Goal: Information Seeking & Learning: Learn about a topic

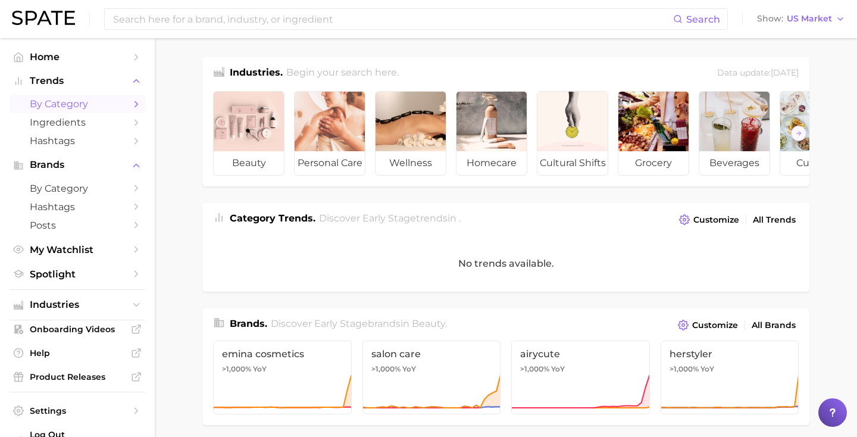
click at [53, 107] on span "by Category" at bounding box center [77, 103] width 95 height 11
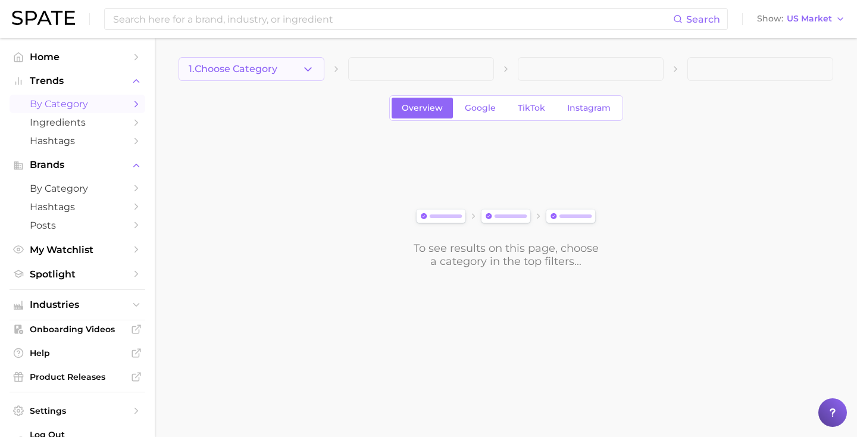
click at [301, 76] on button "1. Choose Category" at bounding box center [252, 69] width 146 height 24
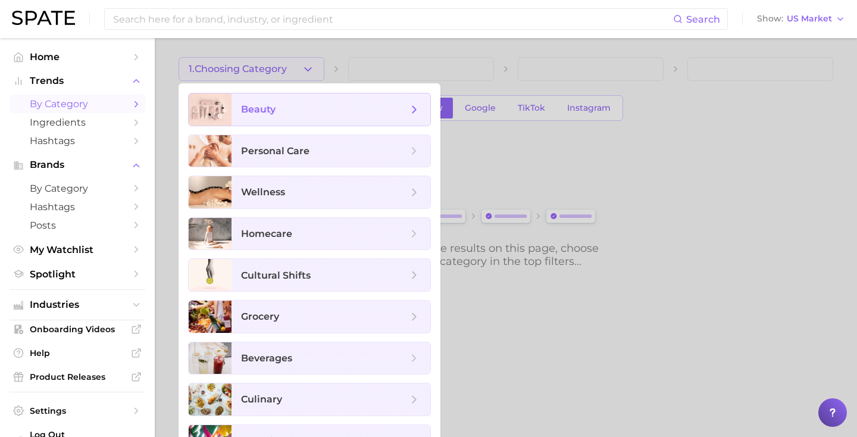
click at [301, 111] on span "beauty" at bounding box center [324, 109] width 167 height 13
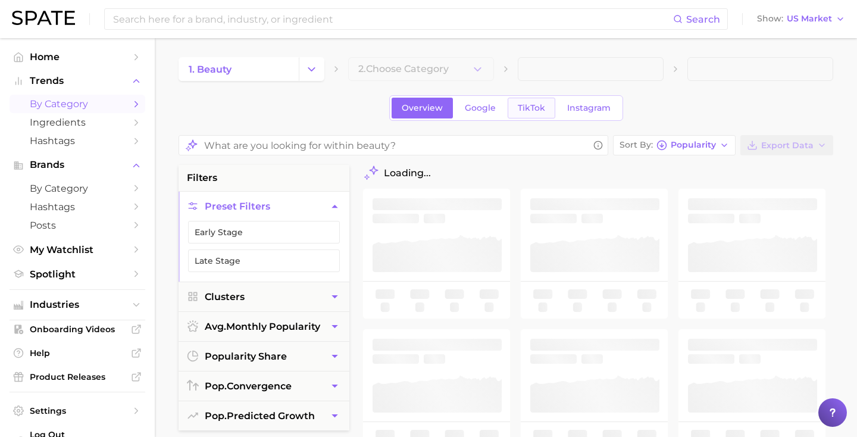
click at [543, 109] on span "TikTok" at bounding box center [531, 108] width 27 height 10
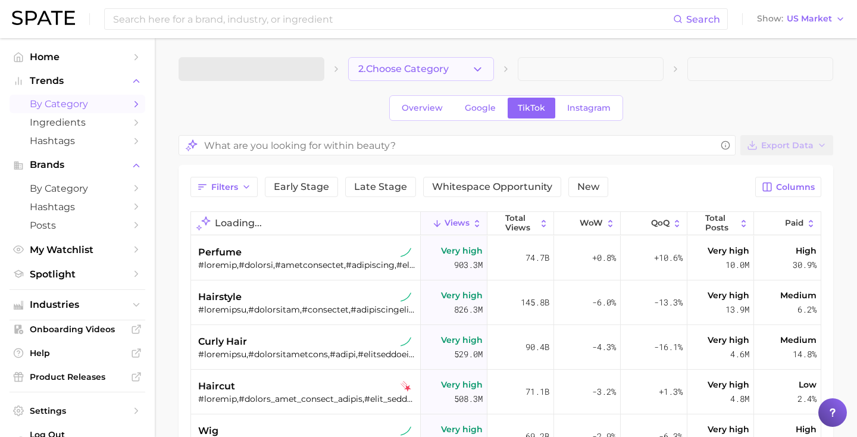
click at [477, 65] on icon "button" at bounding box center [477, 69] width 12 height 12
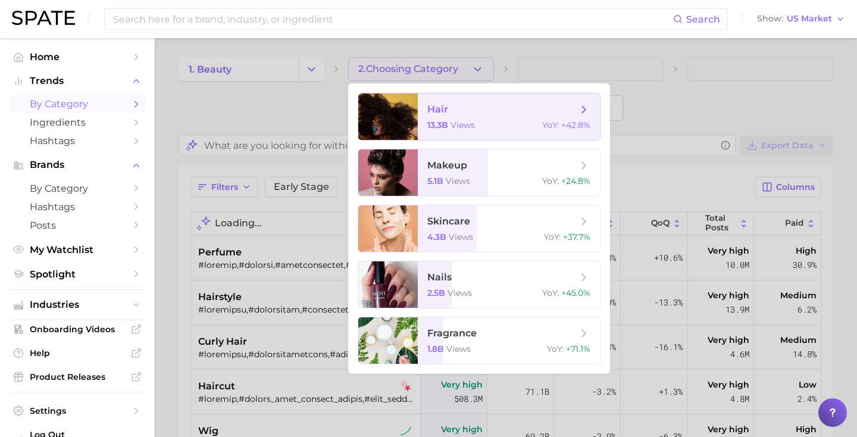
click at [446, 111] on span "hair" at bounding box center [437, 109] width 21 height 11
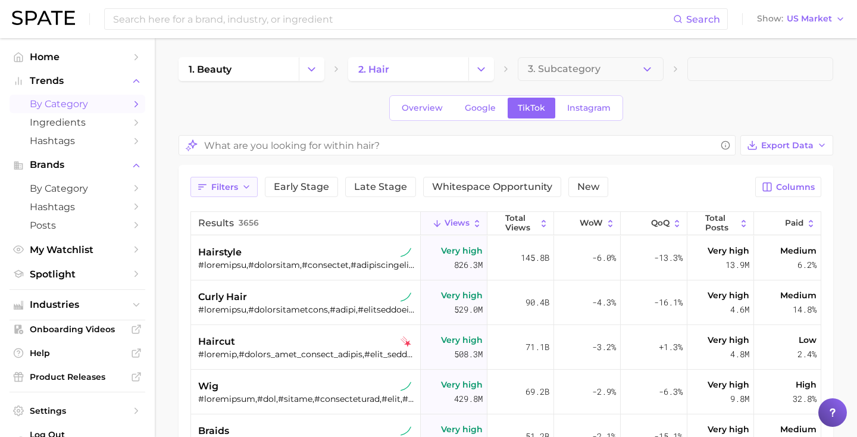
click at [231, 188] on span "Filters" at bounding box center [224, 187] width 27 height 10
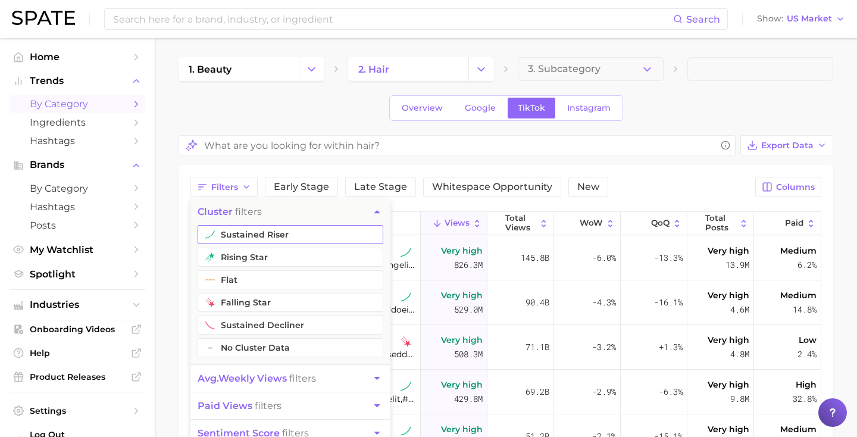
click at [247, 231] on button "sustained riser" at bounding box center [291, 234] width 186 height 19
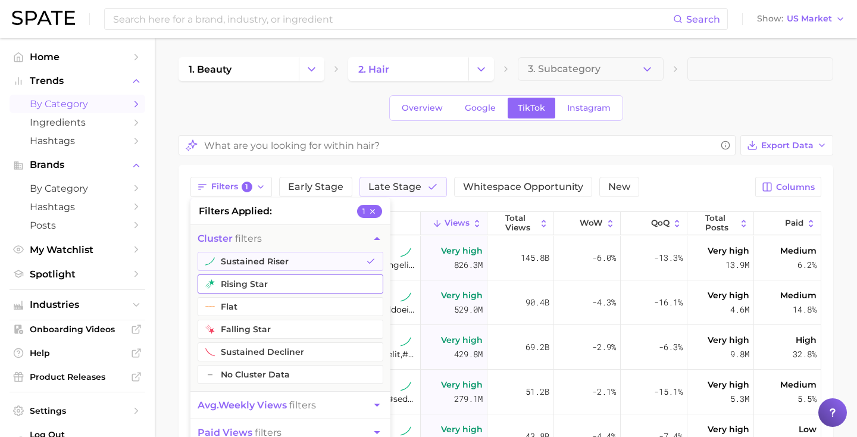
click at [238, 275] on button "rising star" at bounding box center [291, 283] width 186 height 19
click at [301, 404] on span "avg. weekly views filters" at bounding box center [257, 404] width 118 height 11
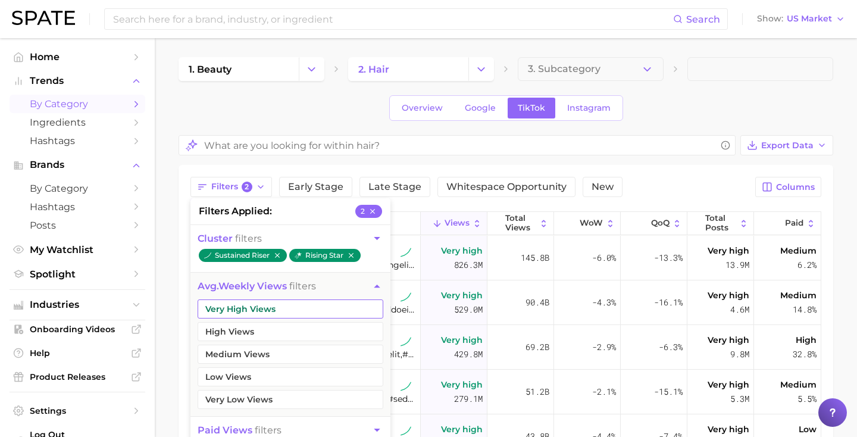
click at [252, 311] on button "Very High Views" at bounding box center [291, 308] width 186 height 19
click at [251, 334] on button "High Views" at bounding box center [291, 331] width 186 height 19
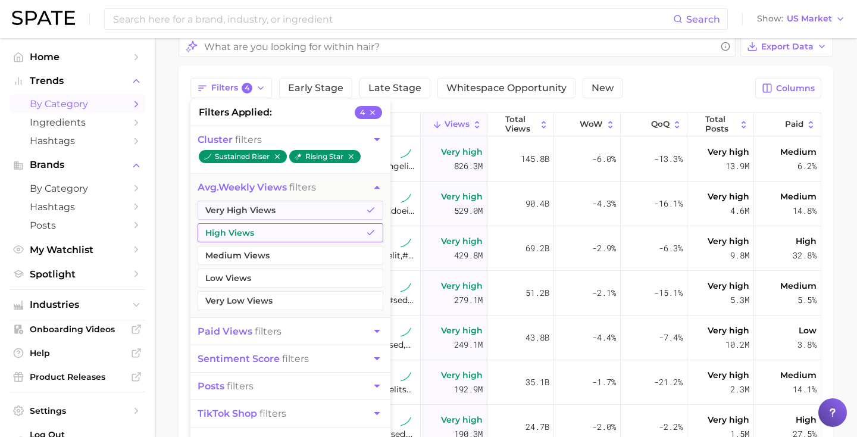
scroll to position [98, 0]
click at [249, 330] on span "paid views" at bounding box center [225, 331] width 55 height 11
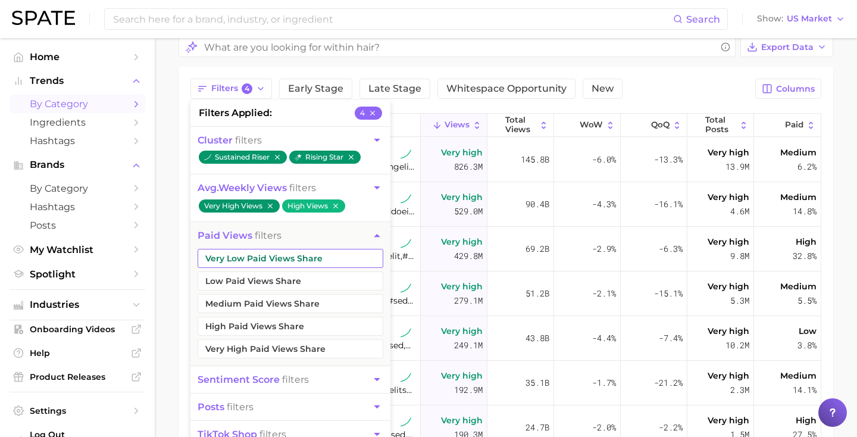
click at [262, 255] on button "Very Low Paid Views Share" at bounding box center [291, 258] width 186 height 19
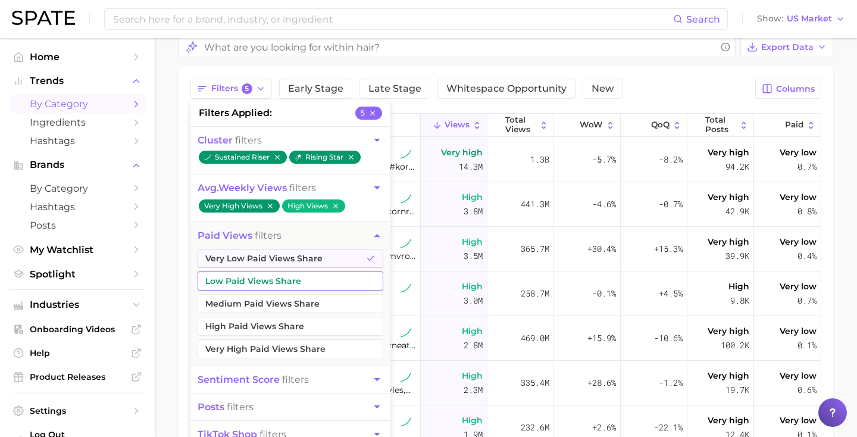
click at [262, 282] on button "Low Paid Views Share" at bounding box center [291, 280] width 186 height 19
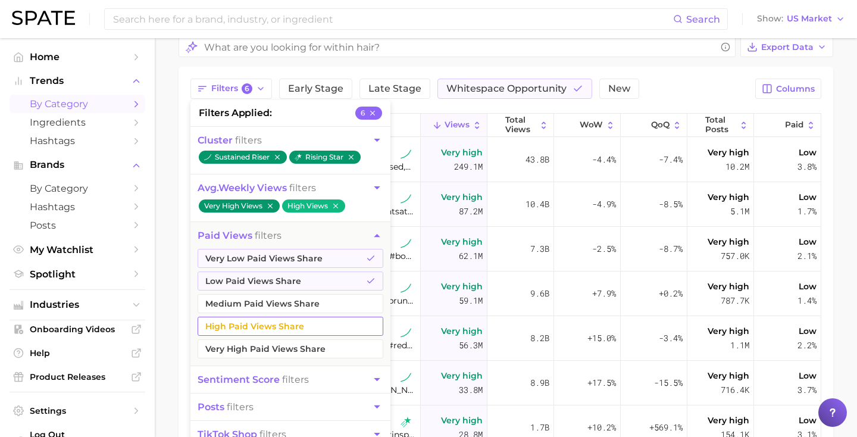
scroll to position [155, 0]
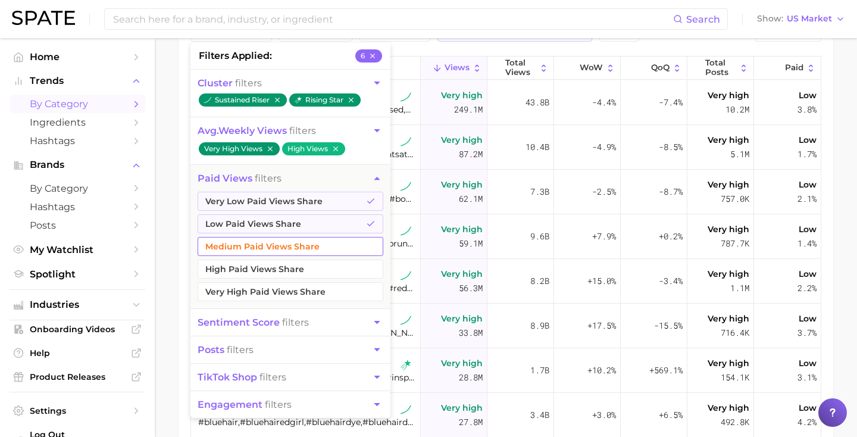
click at [325, 246] on button "Medium Paid Views Share" at bounding box center [291, 246] width 186 height 19
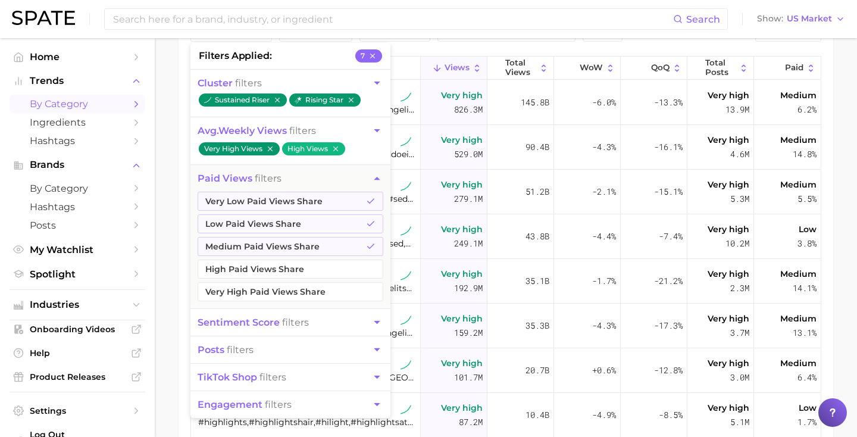
click at [357, 181] on button "paid views filters" at bounding box center [290, 178] width 200 height 27
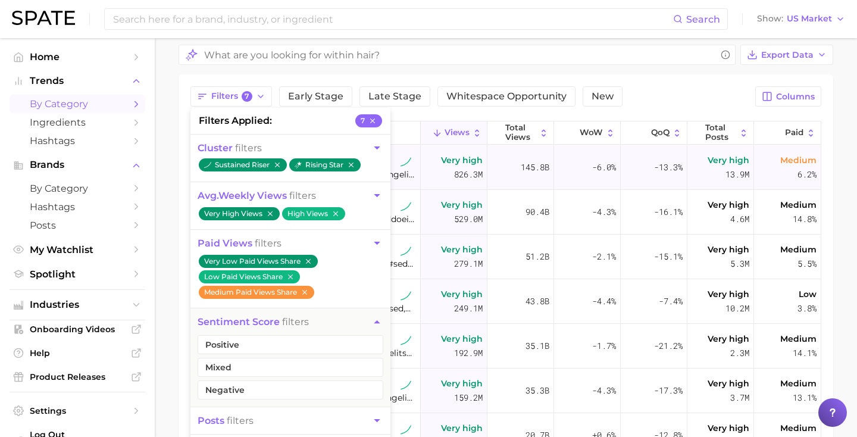
scroll to position [77, 0]
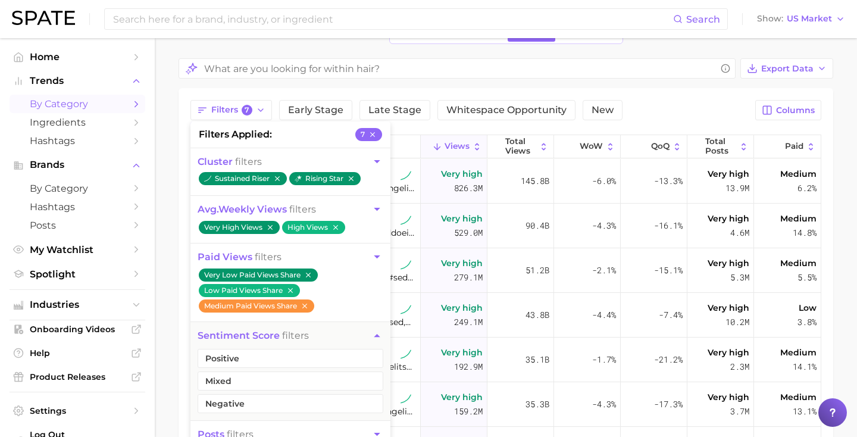
click at [658, 89] on div "Filters 7 filters applied 7 cluster filters sustained riser rising star avg. we…" at bounding box center [506, 335] width 655 height 495
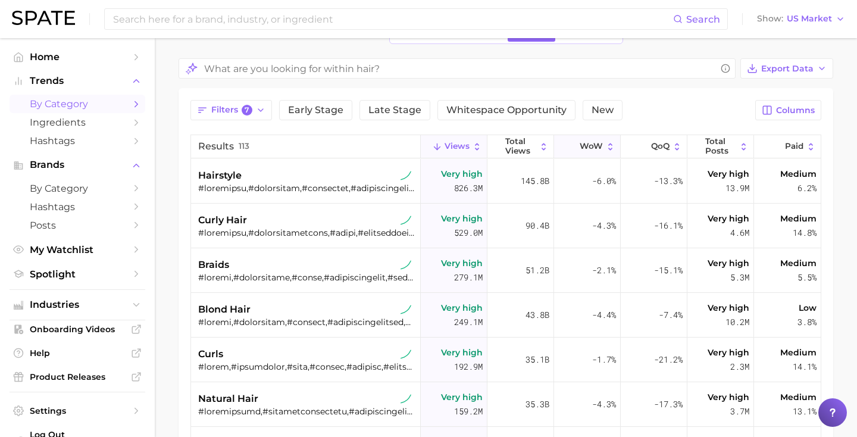
click at [601, 146] on span "WoW" at bounding box center [591, 147] width 23 height 10
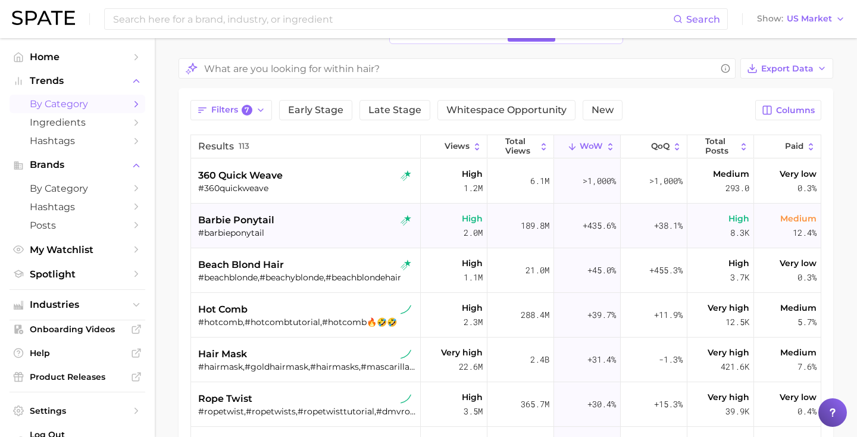
click at [274, 234] on div "#barbieponytail" at bounding box center [307, 232] width 218 height 11
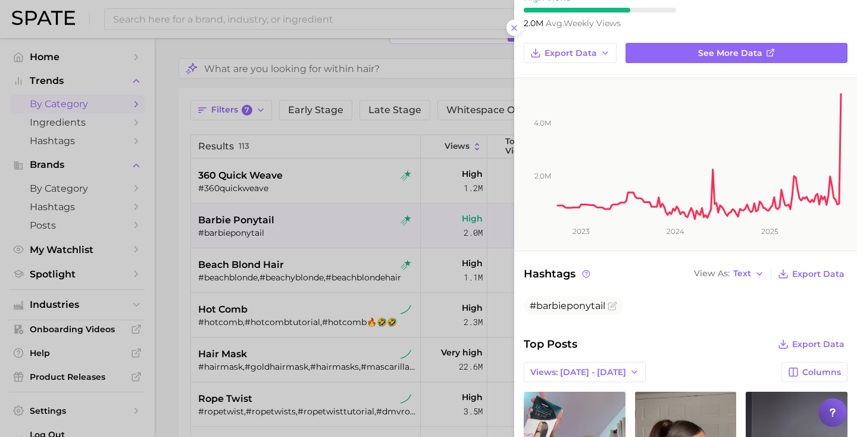
scroll to position [26, 0]
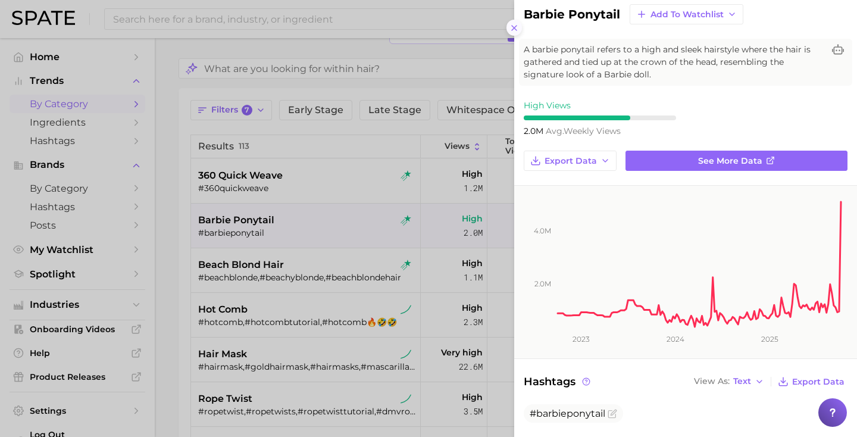
click at [512, 29] on line at bounding box center [514, 28] width 5 height 5
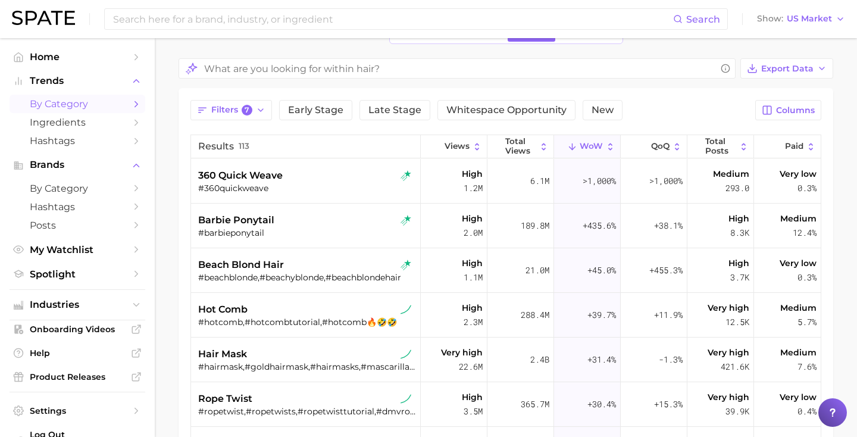
scroll to position [0, 0]
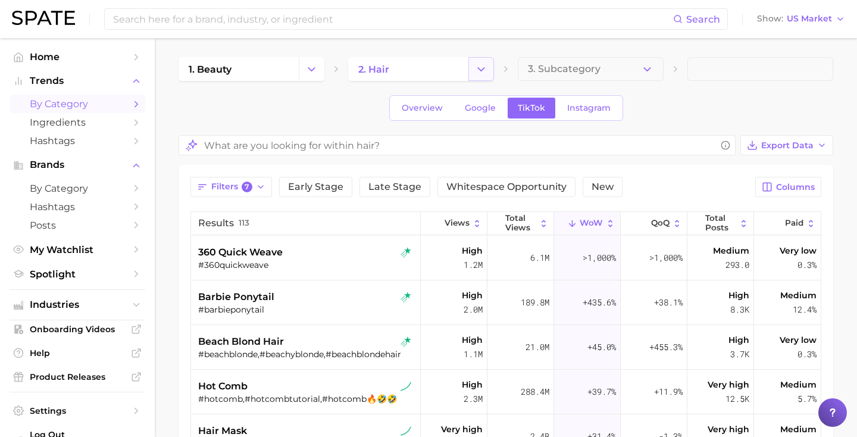
click at [481, 67] on icon "Change Category" at bounding box center [481, 69] width 12 height 12
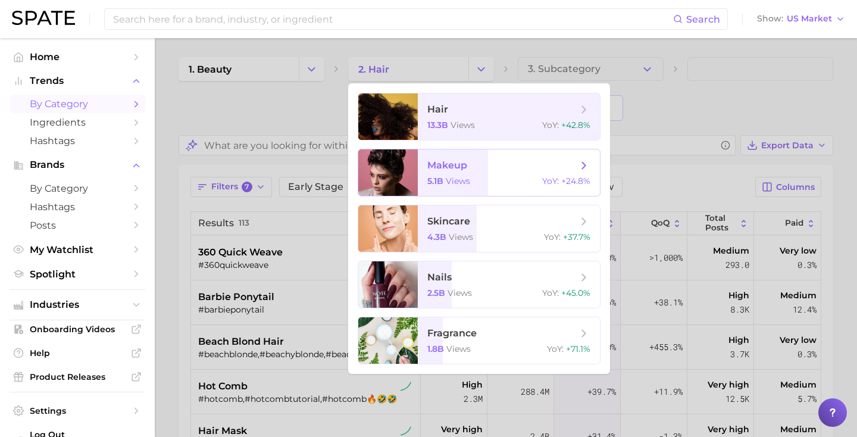
click at [450, 183] on span "views" at bounding box center [458, 181] width 24 height 11
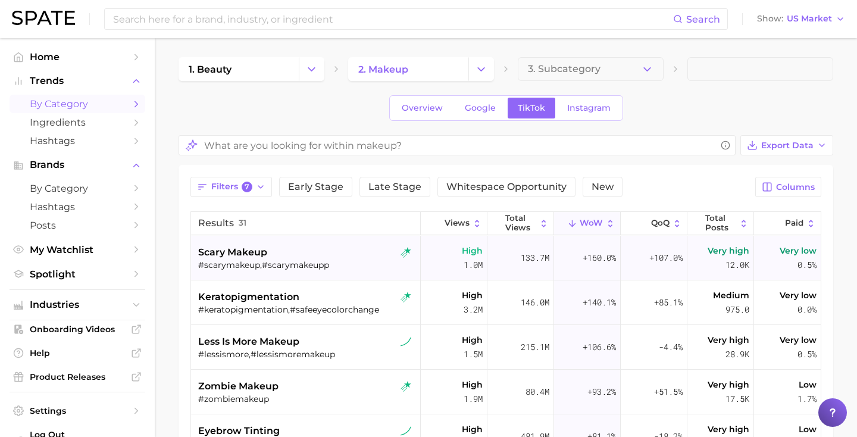
click at [313, 262] on div "#scarymakeup,#scarymakeupp" at bounding box center [307, 264] width 218 height 11
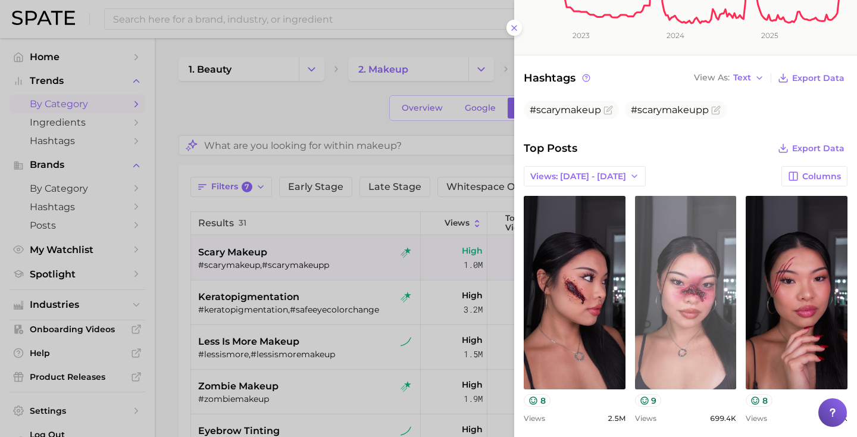
scroll to position [397, 0]
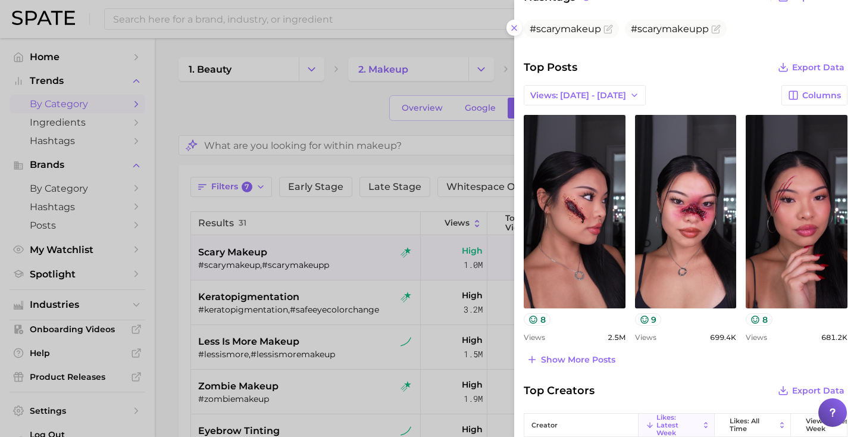
click at [330, 316] on div at bounding box center [428, 218] width 857 height 437
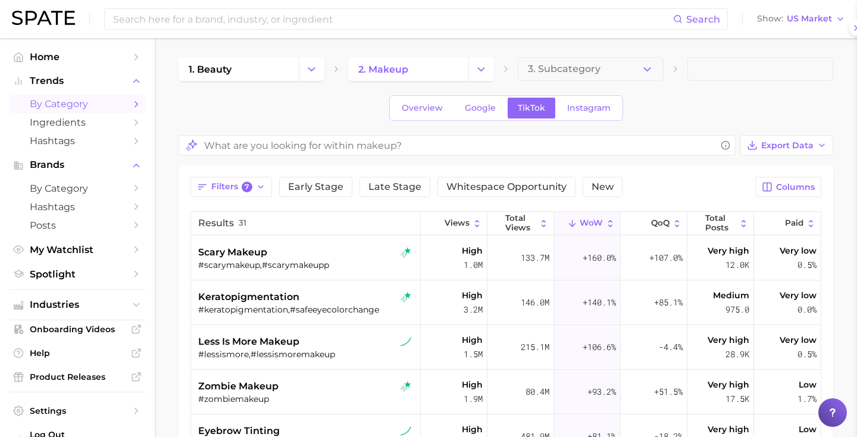
scroll to position [0, 0]
click at [317, 343] on div "less is more makeup" at bounding box center [307, 341] width 218 height 14
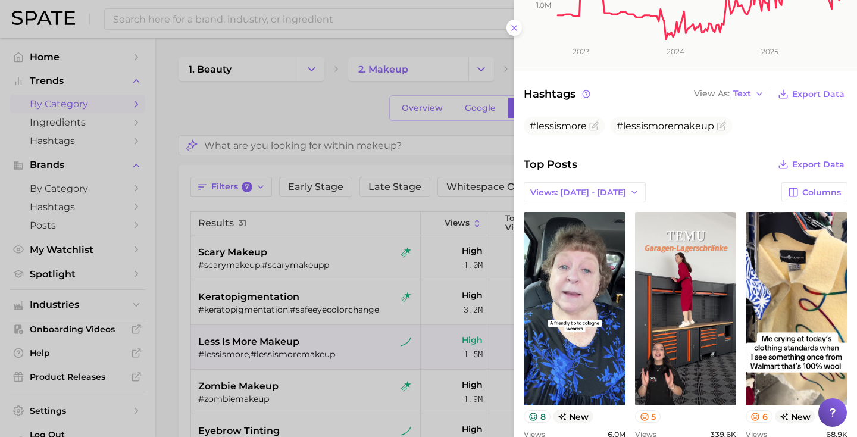
click at [395, 256] on div at bounding box center [428, 218] width 857 height 437
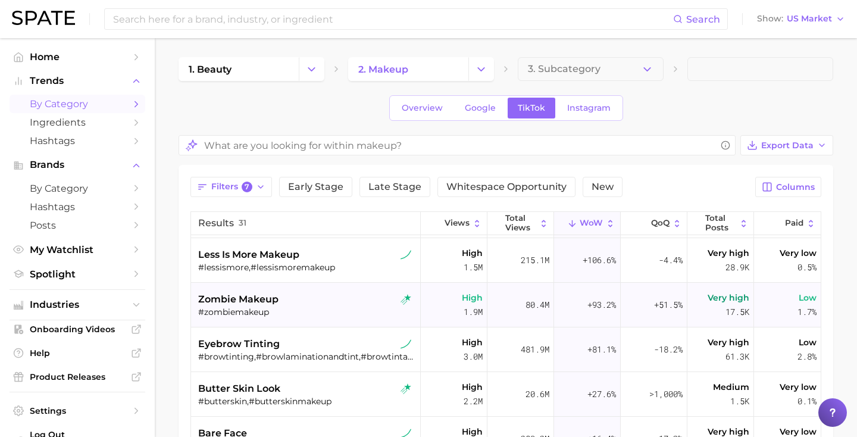
click at [314, 296] on div "zombie makeup" at bounding box center [307, 299] width 218 height 14
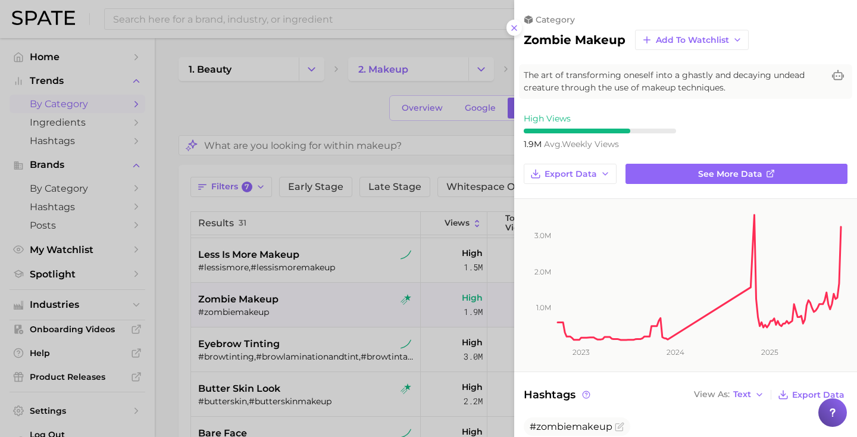
click at [313, 111] on div at bounding box center [428, 218] width 857 height 437
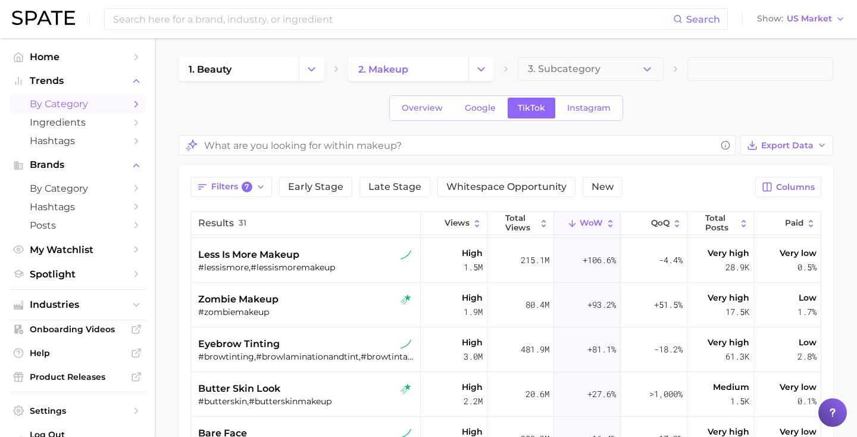
click at [480, 74] on icon "Change Category" at bounding box center [481, 69] width 12 height 12
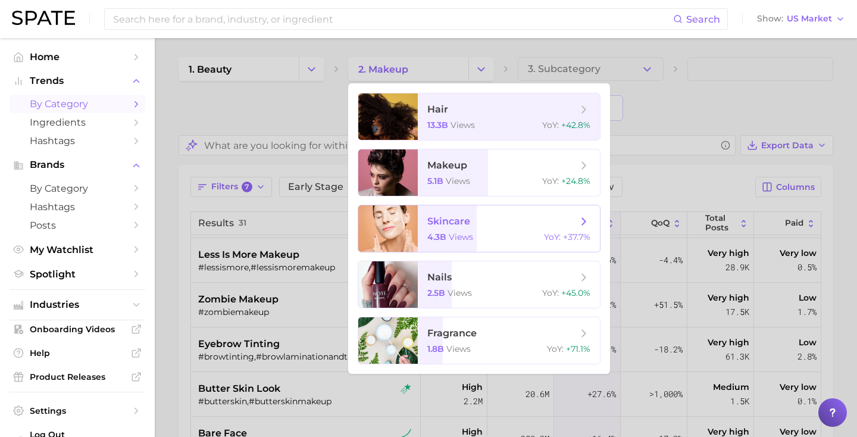
click at [431, 236] on span "4.3b" at bounding box center [436, 236] width 19 height 11
